Goal: Check status: Check status

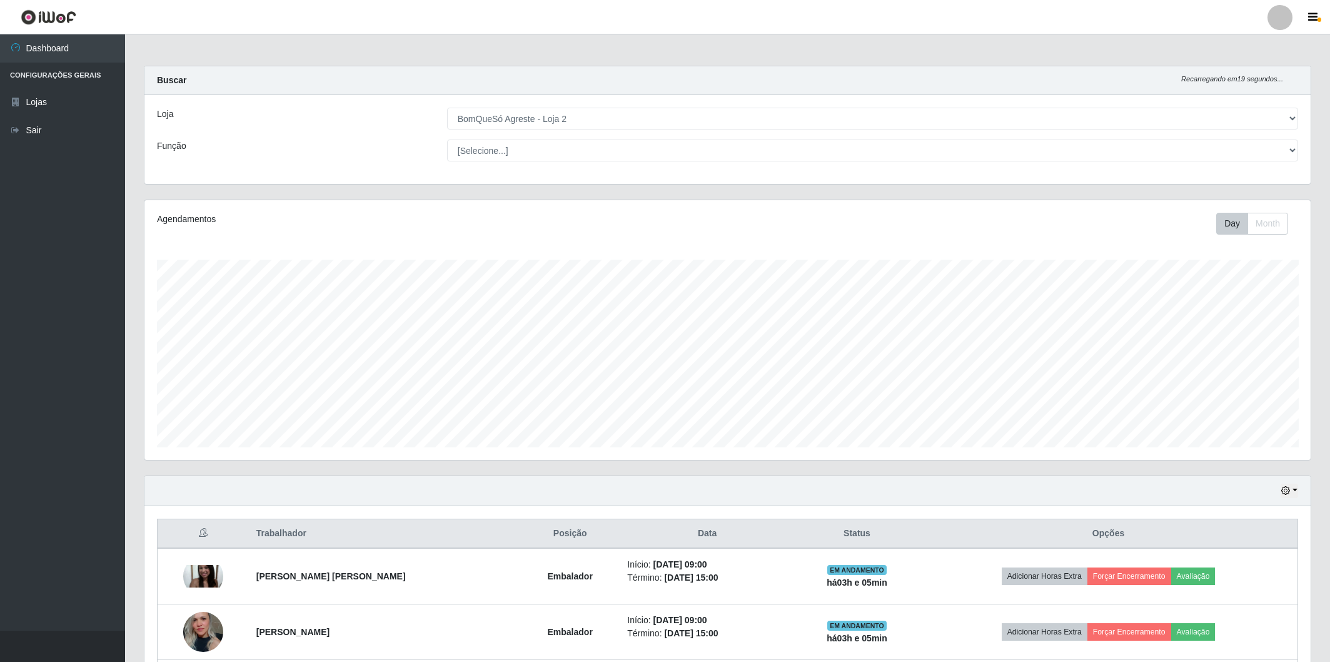
select select "214"
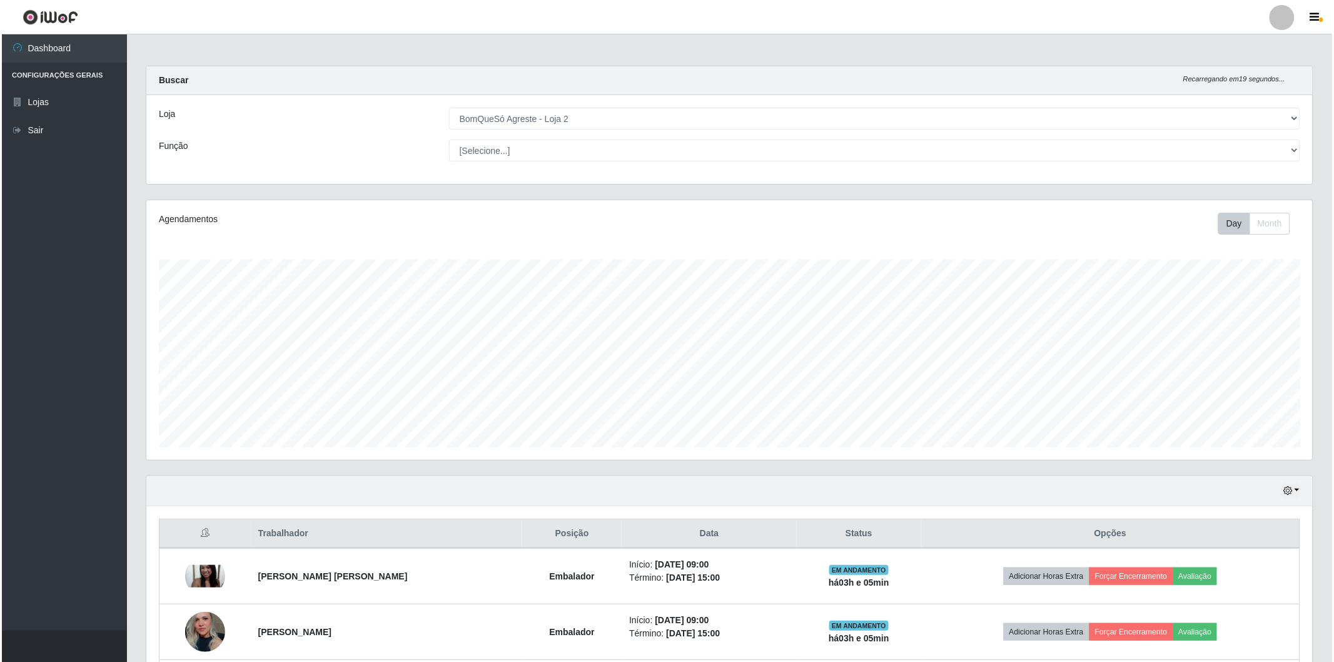
scroll to position [259, 1166]
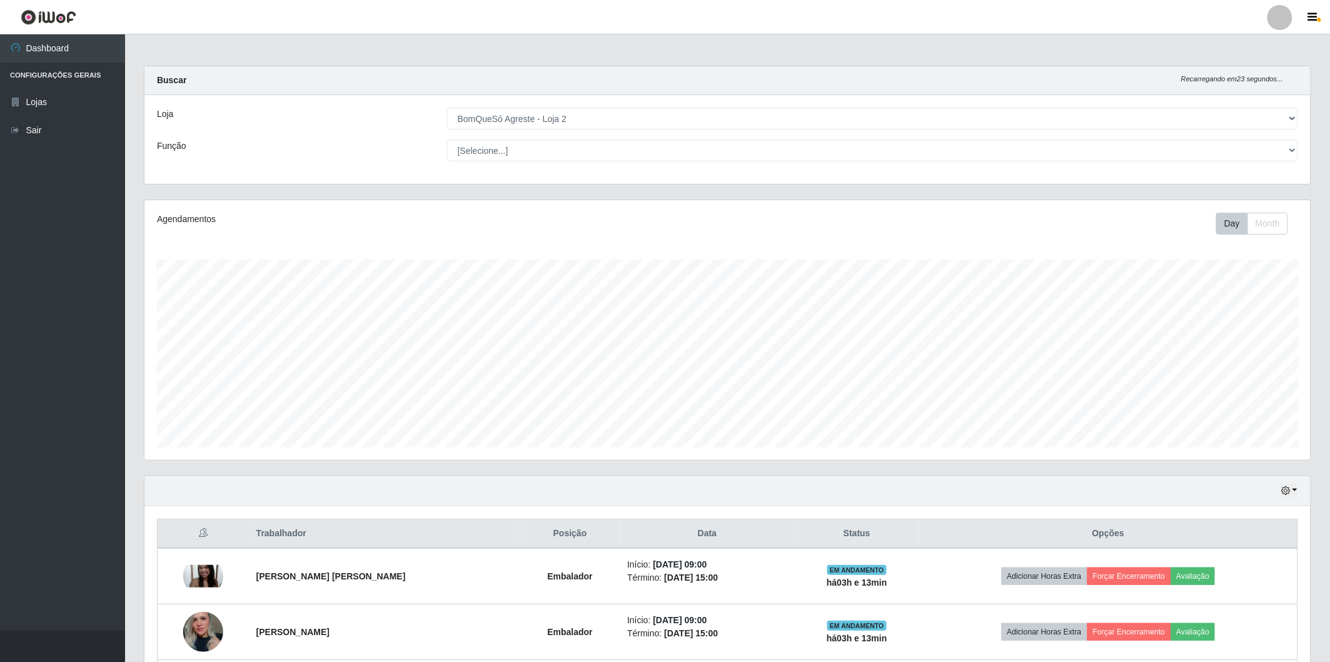
click at [1052, 66] on div "Buscar Recarregando em 23 segundos... [PERSON_NAME] [Selecione...] BomQueSó Agr…" at bounding box center [728, 125] width 1168 height 119
click at [1301, 490] on div "Hoje 1 dia 3 dias 1 Semana Não encerrados" at bounding box center [727, 491] width 1166 height 30
click at [1293, 490] on button "button" at bounding box center [1290, 490] width 18 height 14
click at [1230, 617] on button "Não encerrados" at bounding box center [1247, 618] width 99 height 26
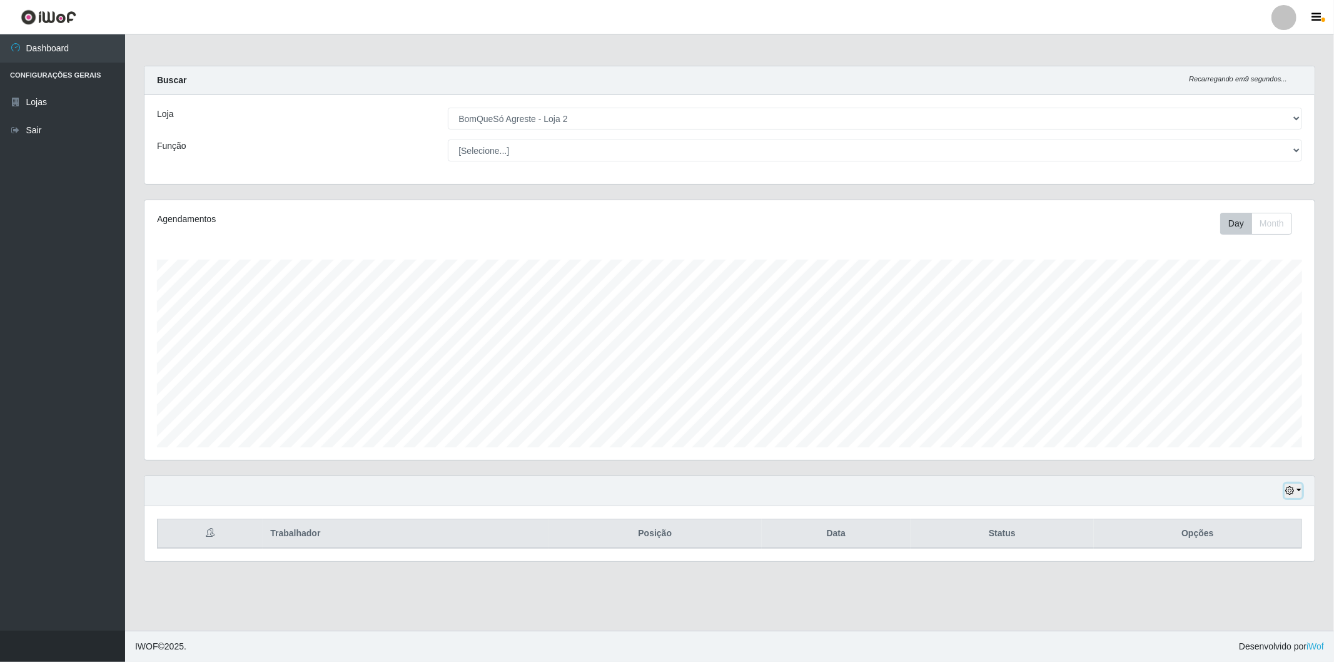
click at [1299, 490] on button "button" at bounding box center [1294, 490] width 18 height 14
click at [1236, 448] on button "1 Semana" at bounding box center [1251, 443] width 99 height 26
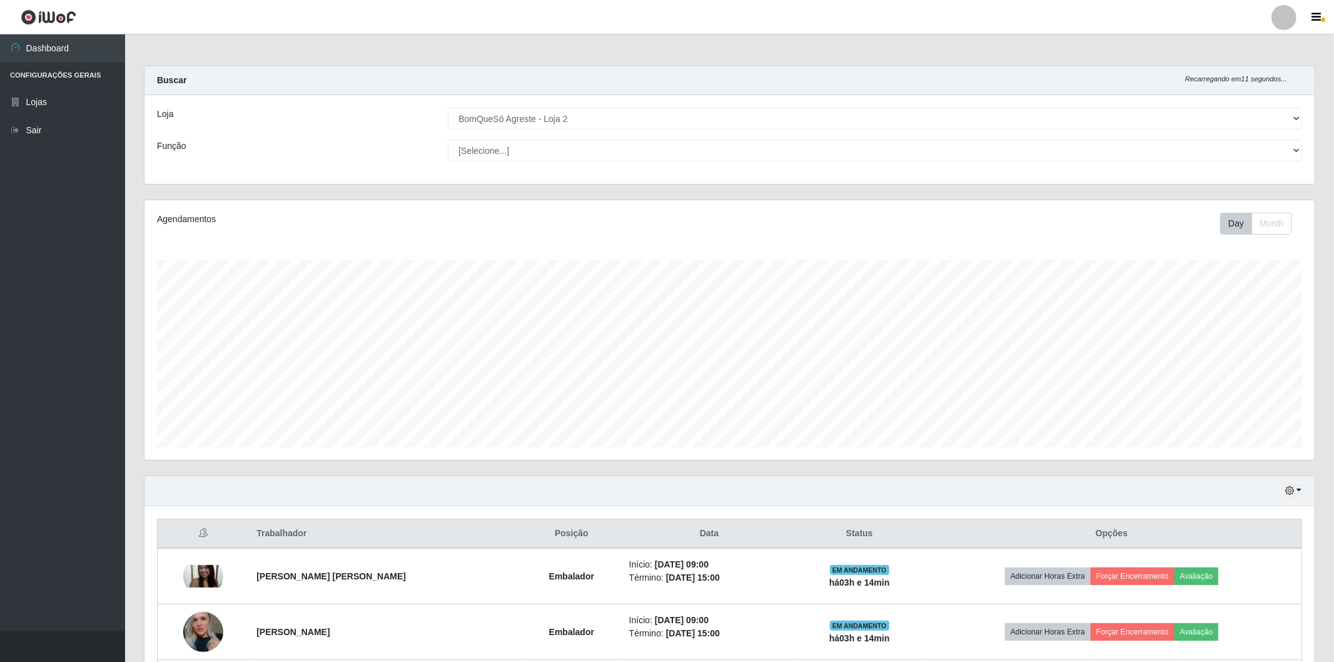
click at [1298, 490] on div "Hoje 1 dia 3 dias 1 Semana Não encerrados" at bounding box center [729, 491] width 1170 height 30
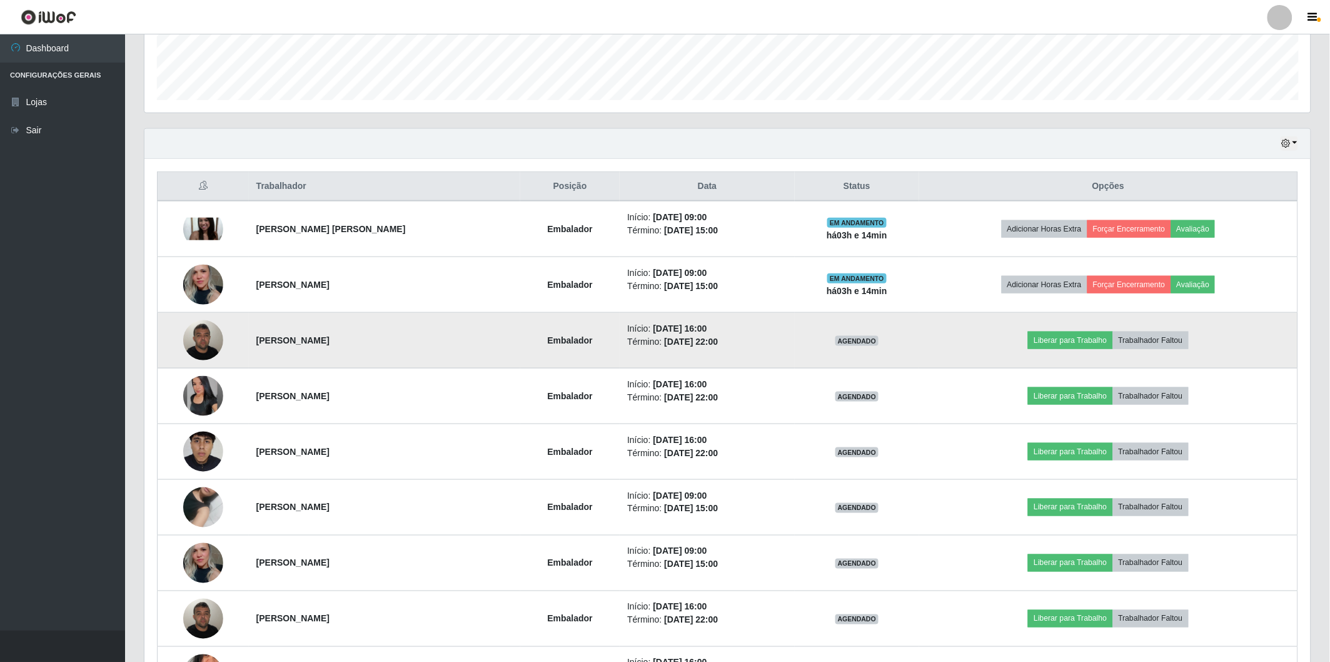
scroll to position [139, 0]
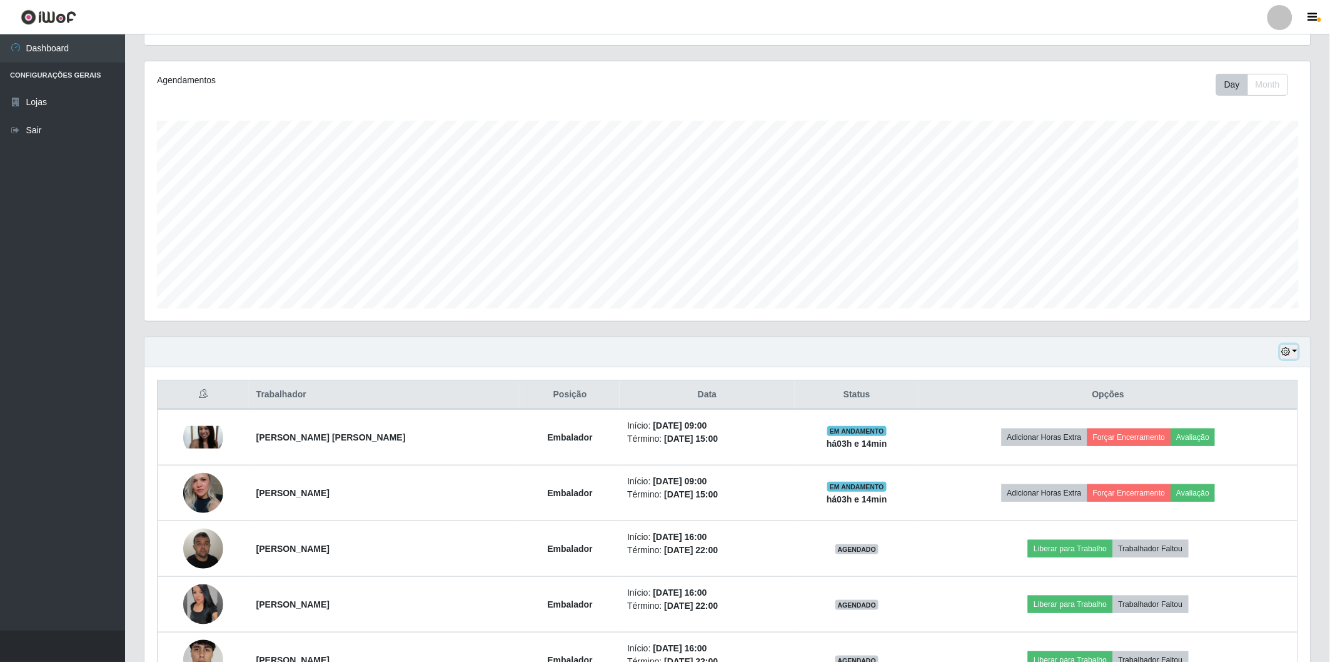
click at [1293, 350] on button "button" at bounding box center [1290, 352] width 18 height 14
click at [1211, 369] on button "Hoje" at bounding box center [1247, 374] width 99 height 26
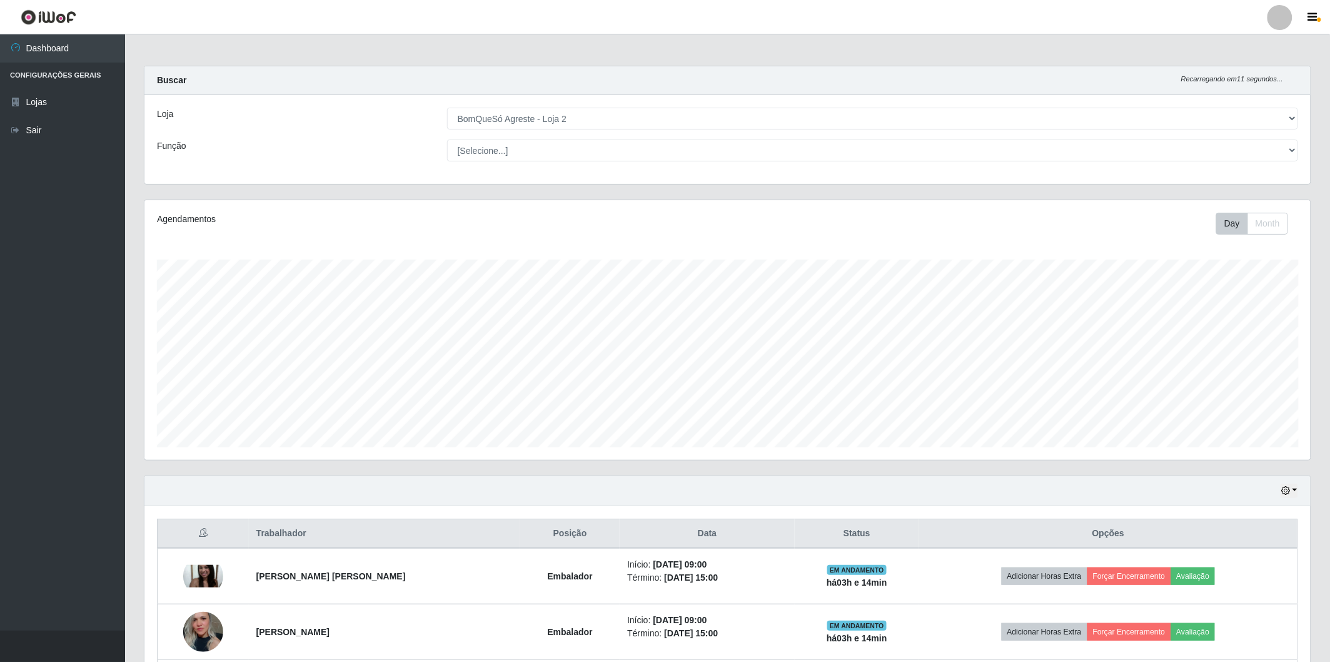
scroll to position [625138, 624231]
